Goal: Complete application form

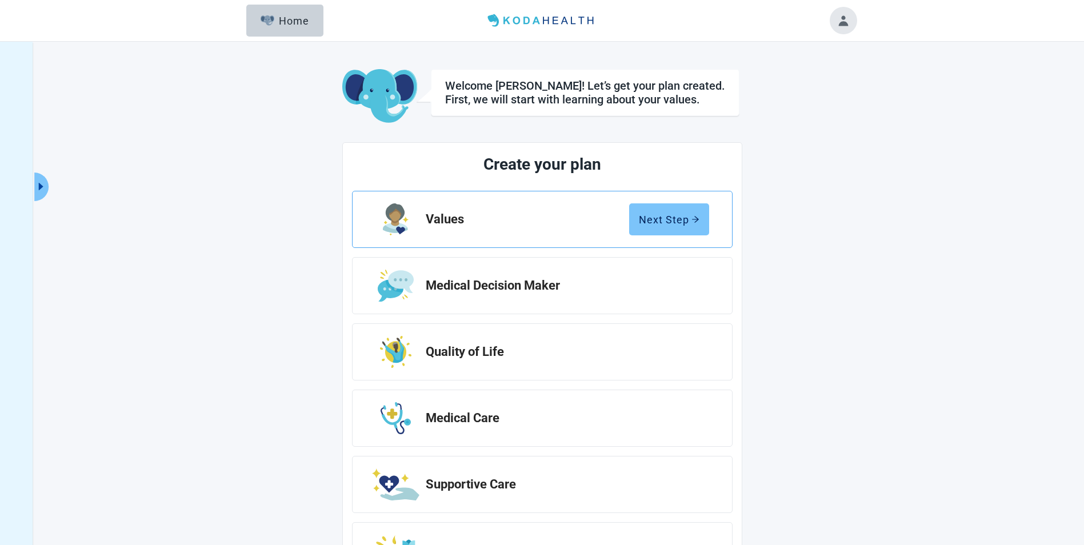
click at [651, 218] on div "Next Step" at bounding box center [669, 219] width 61 height 11
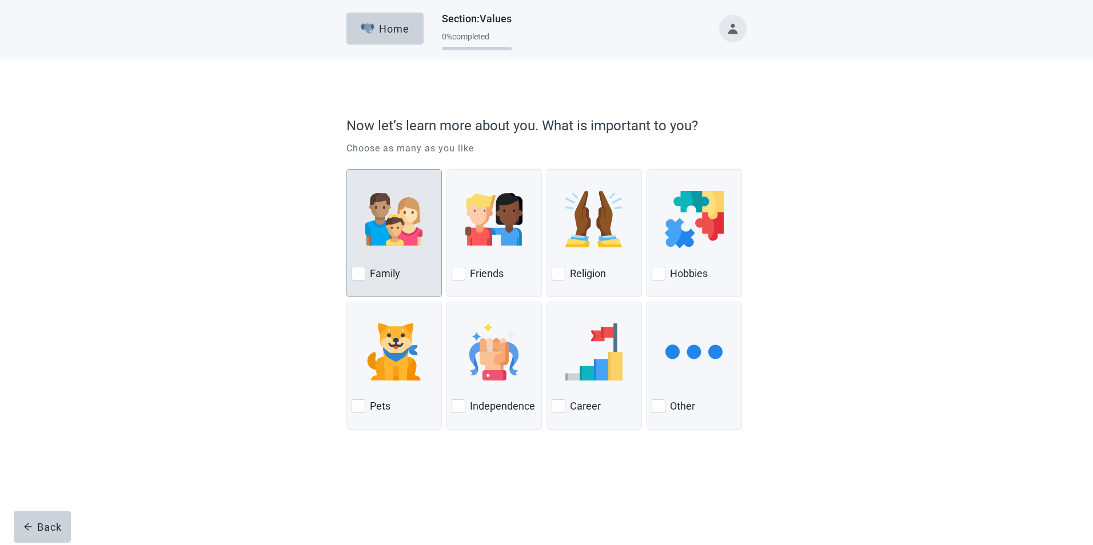
click at [360, 272] on div at bounding box center [359, 274] width 14 height 14
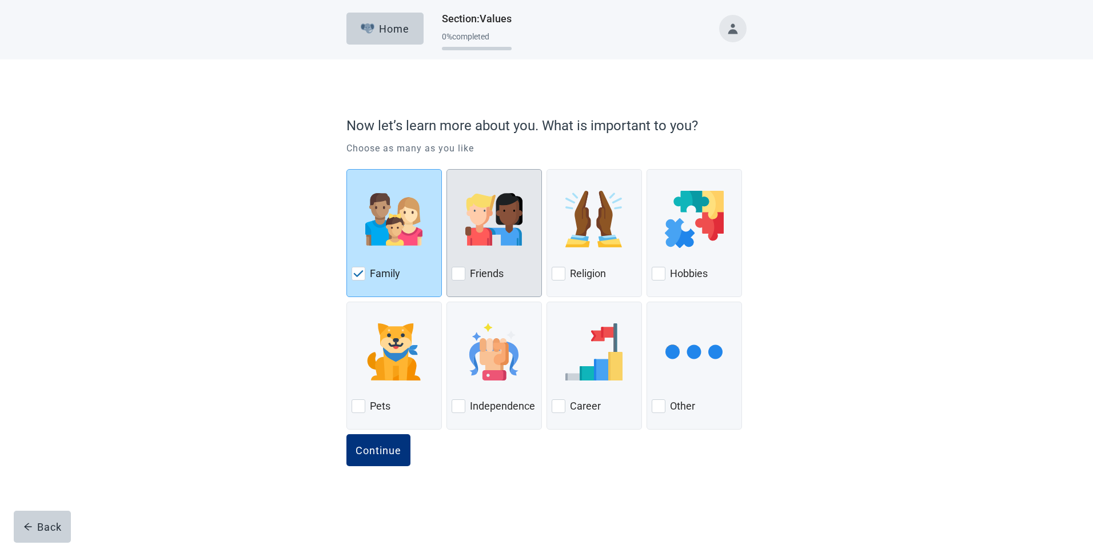
click at [453, 282] on div "Friends" at bounding box center [494, 274] width 85 height 18
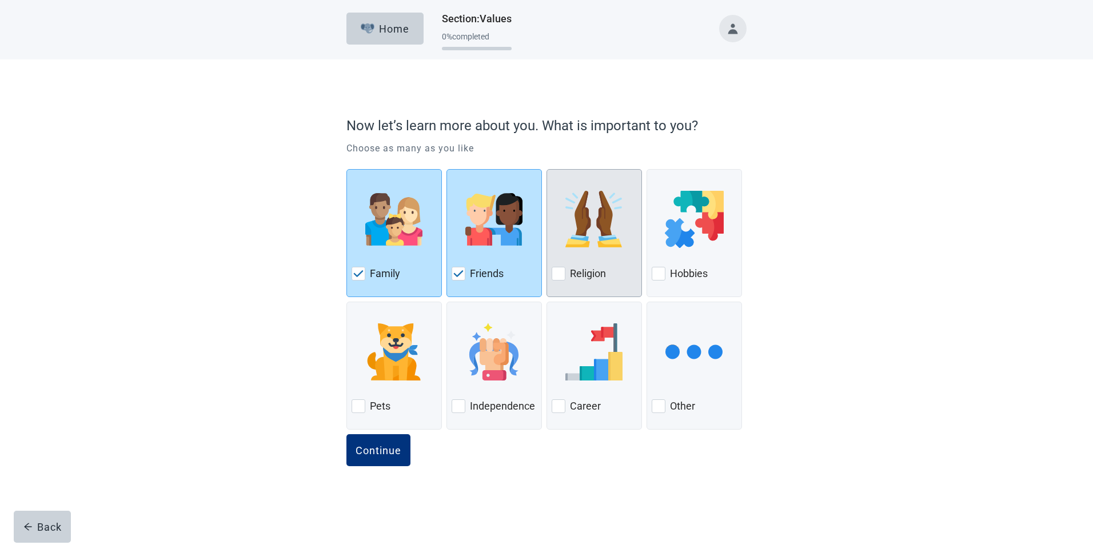
click at [555, 270] on div at bounding box center [559, 274] width 14 height 14
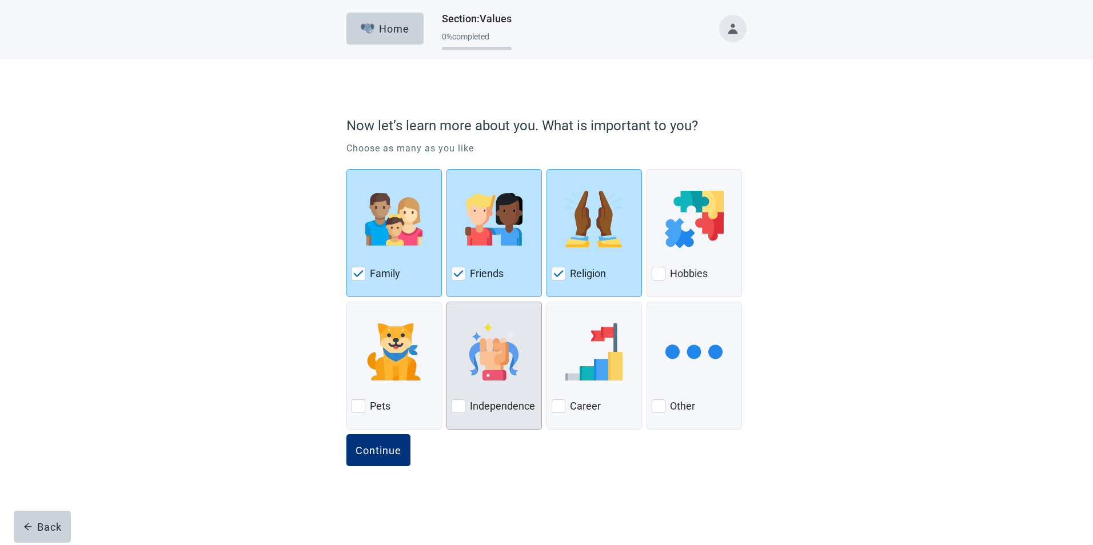
click at [450, 407] on div "Independence" at bounding box center [493, 366] width 95 height 128
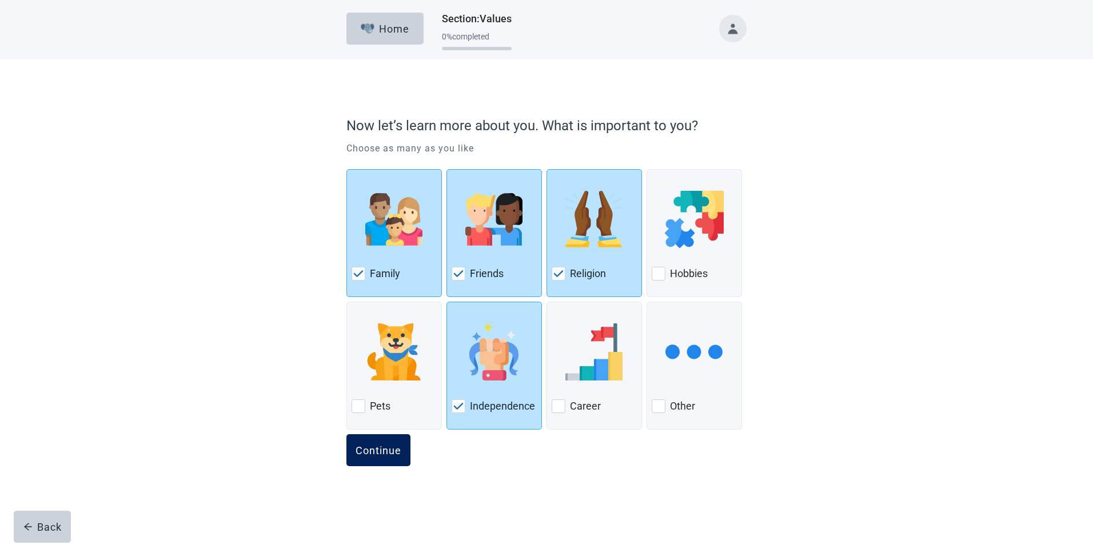
click at [373, 451] on div "Continue" at bounding box center [379, 450] width 46 height 11
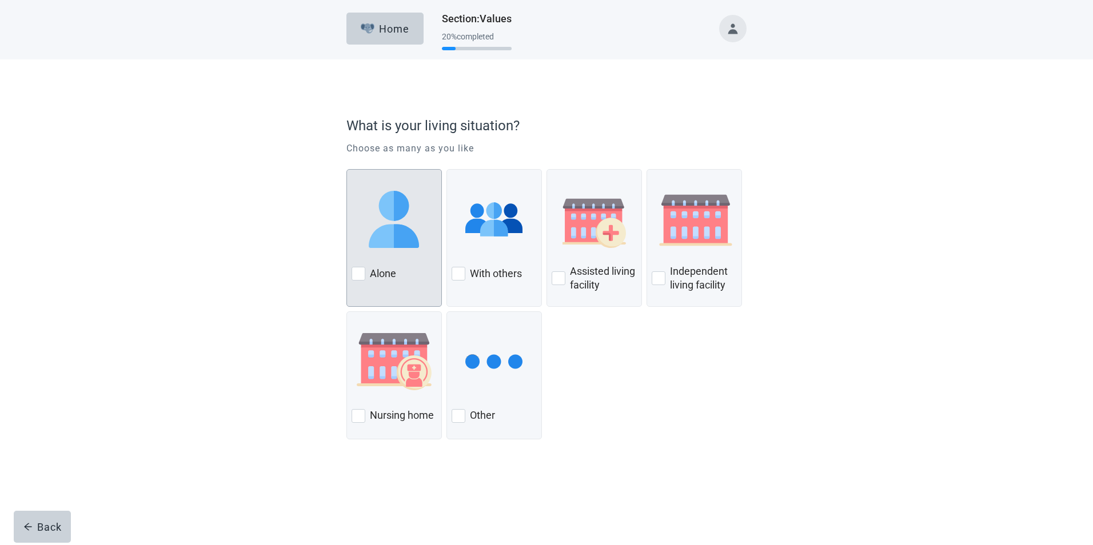
click at [352, 271] on div at bounding box center [359, 274] width 14 height 14
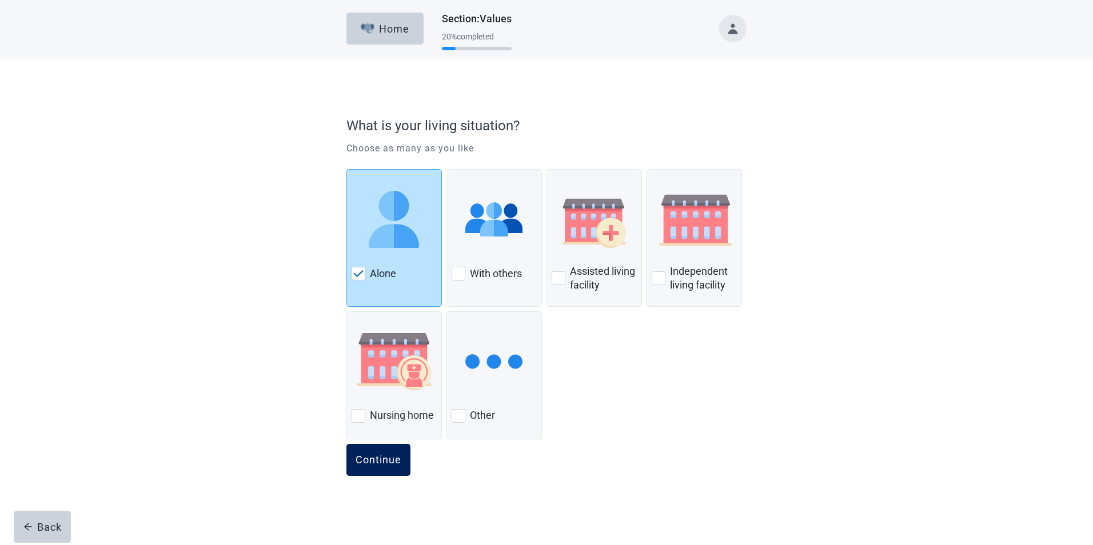
click at [389, 458] on div "Continue" at bounding box center [379, 459] width 46 height 11
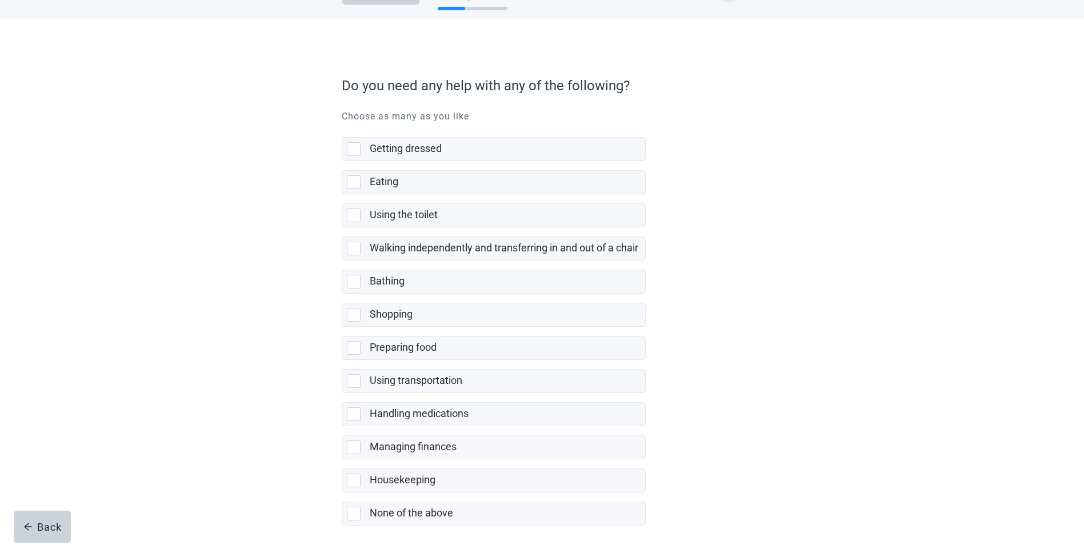
scroll to position [87, 0]
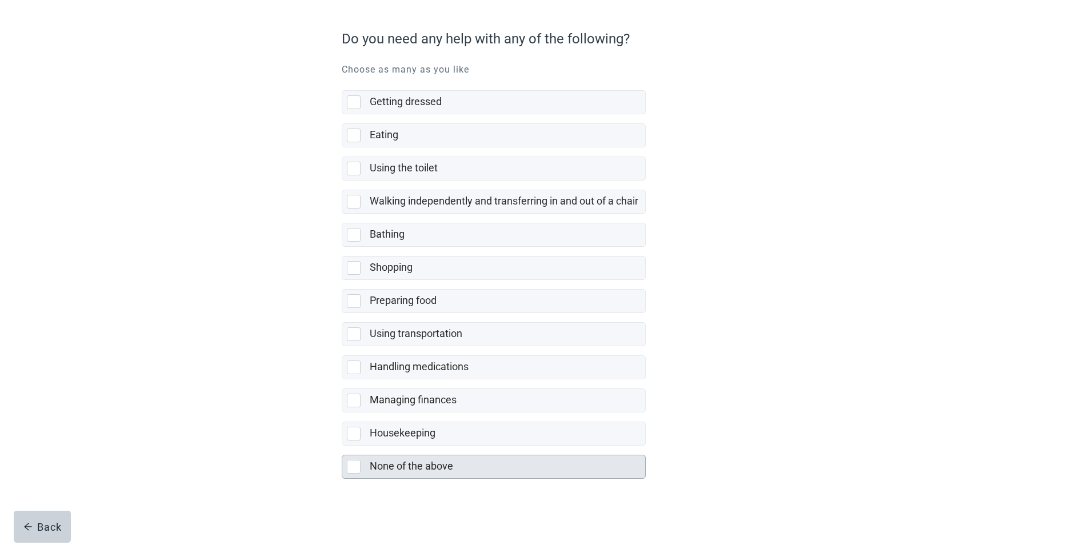
click at [352, 467] on div at bounding box center [354, 467] width 14 height 14
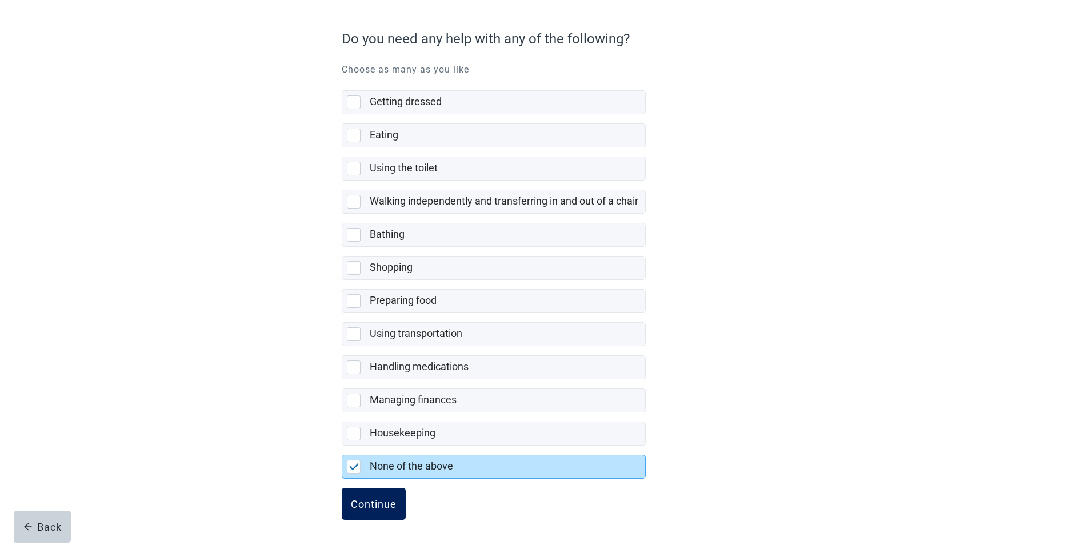
click at [361, 500] on div "Continue" at bounding box center [374, 503] width 46 height 11
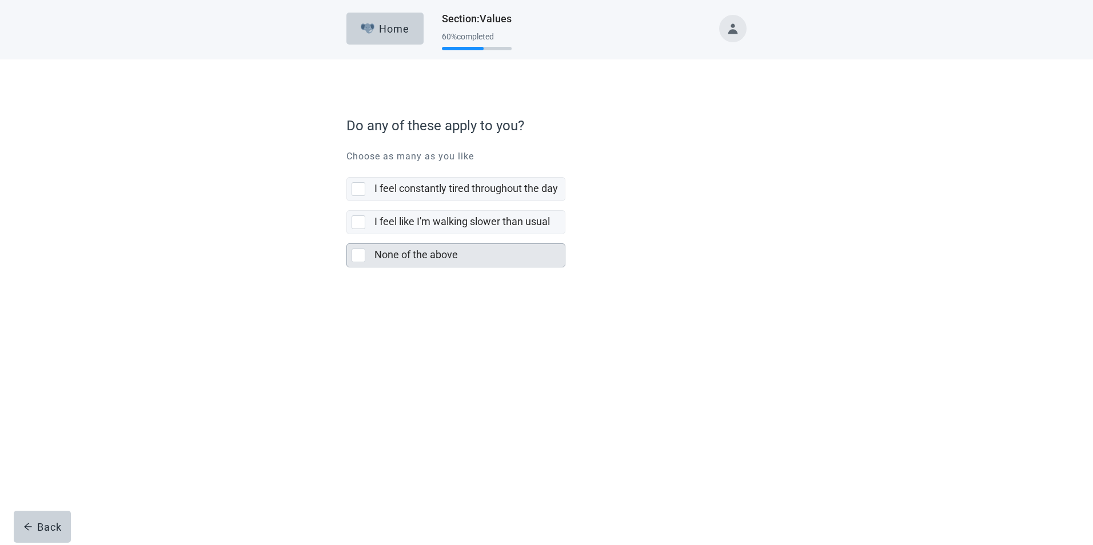
click at [356, 254] on div at bounding box center [359, 256] width 14 height 14
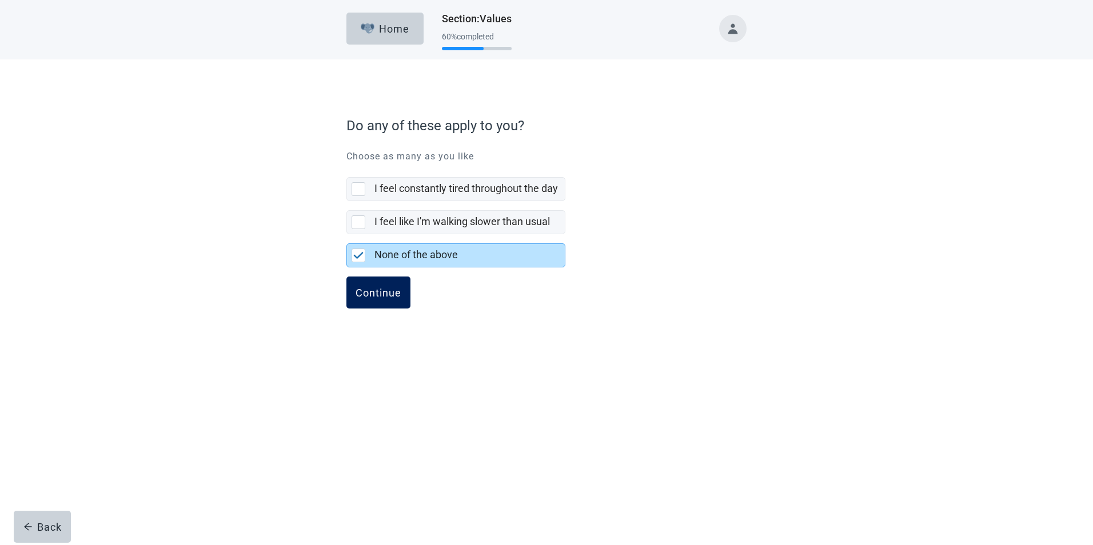
click at [354, 287] on button "Continue" at bounding box center [378, 293] width 64 height 32
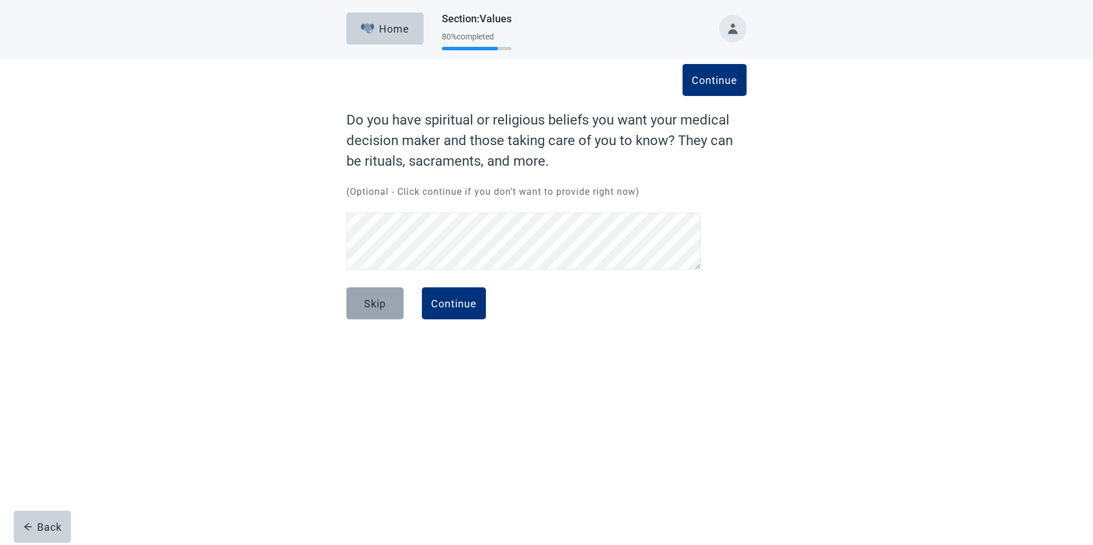
click at [386, 300] on button "Skip" at bounding box center [374, 304] width 57 height 32
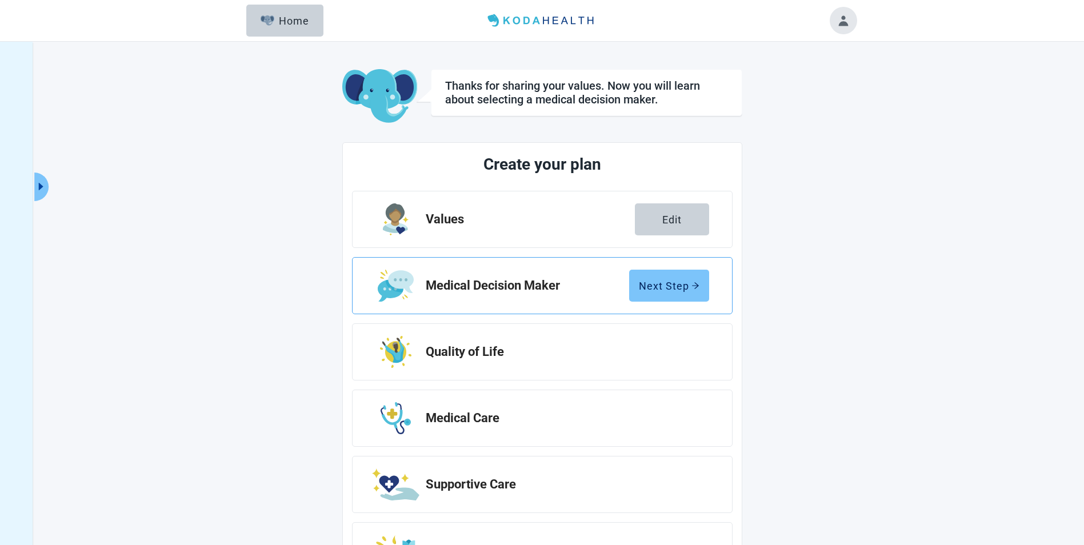
click at [668, 284] on div "Next Step" at bounding box center [669, 285] width 61 height 11
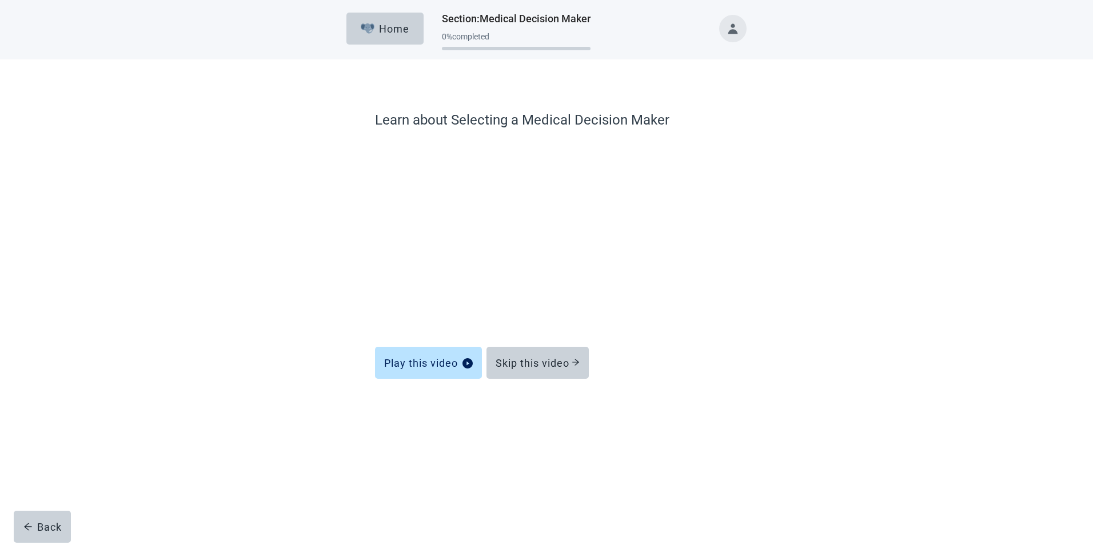
click at [735, 30] on button "Toggle account menu" at bounding box center [732, 28] width 27 height 27
click at [709, 146] on li "Logout" at bounding box center [733, 153] width 118 height 22
